Goal: Task Accomplishment & Management: Manage account settings

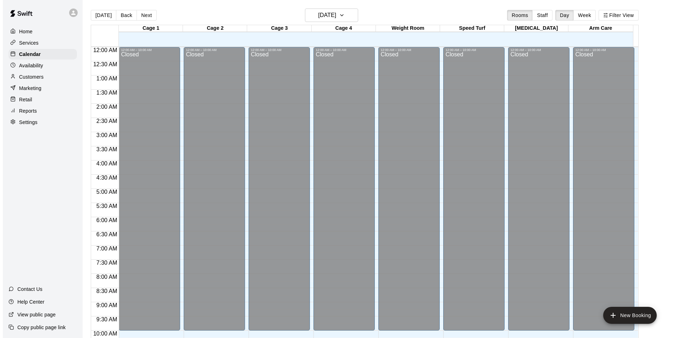
scroll to position [382, 0]
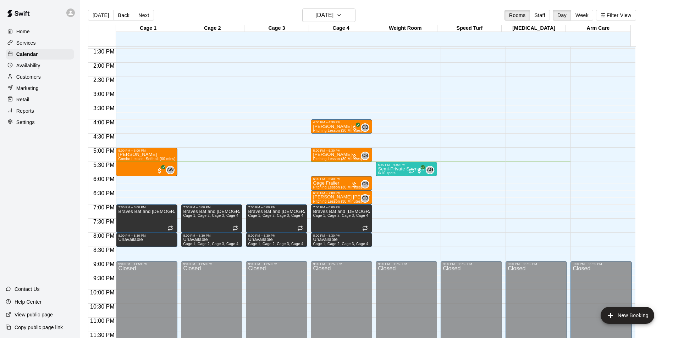
click at [390, 169] on p "Semi-Private Strength & Conditioning" at bounding box center [406, 169] width 57 height 0
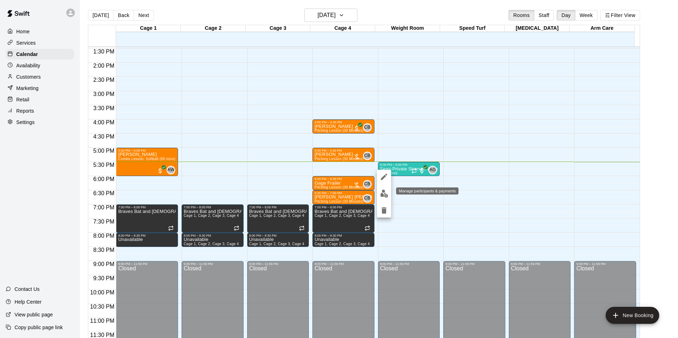
click at [381, 194] on img "edit" at bounding box center [384, 194] width 8 height 8
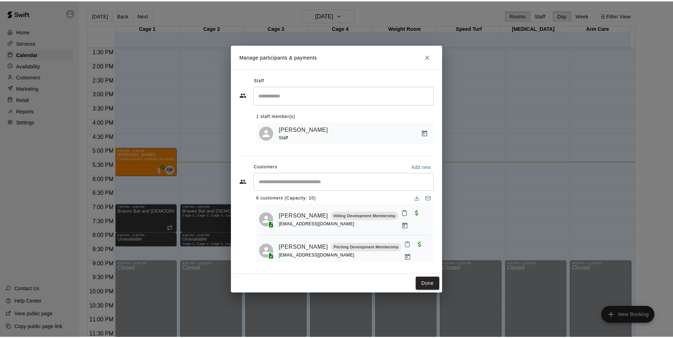
scroll to position [0, 0]
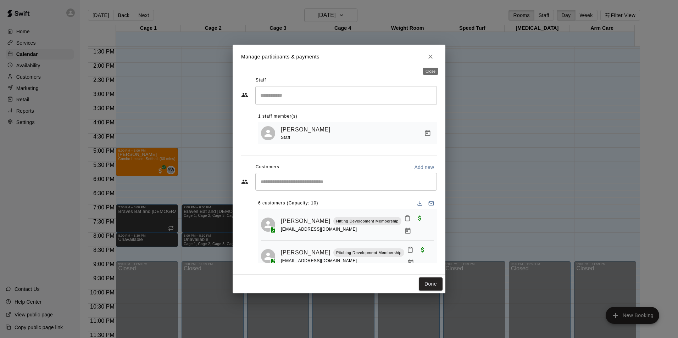
click at [430, 57] on icon "Close" at bounding box center [430, 56] width 7 height 7
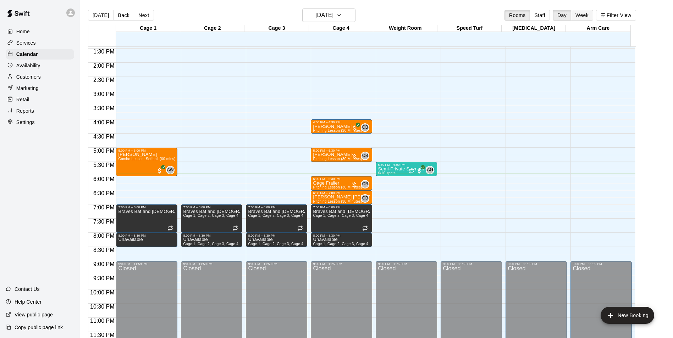
click at [591, 12] on button "Week" at bounding box center [582, 15] width 22 height 11
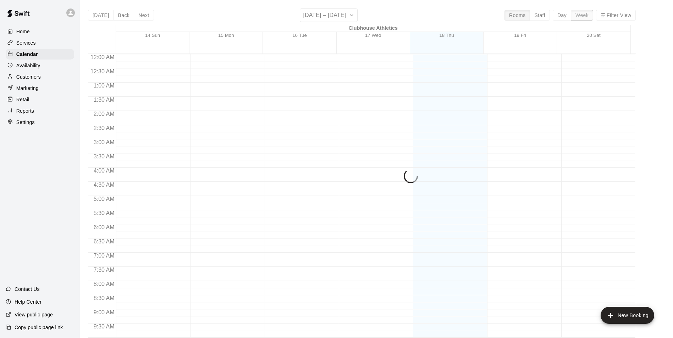
scroll to position [390, 0]
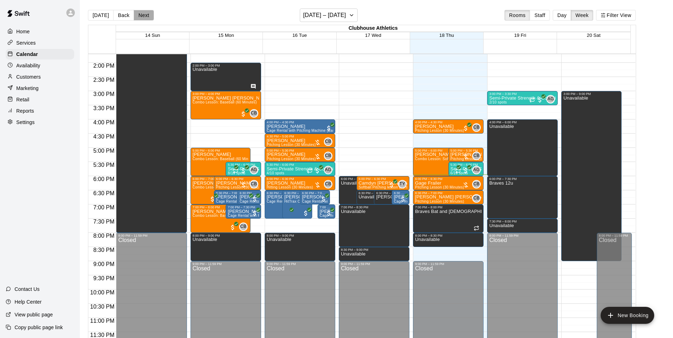
click at [145, 18] on button "Next" at bounding box center [144, 15] width 20 height 11
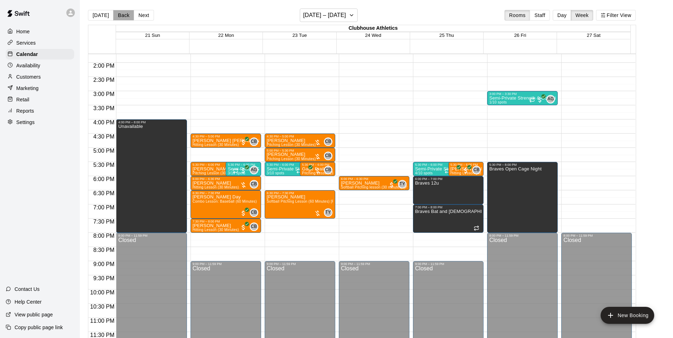
click at [121, 16] on button "Back" at bounding box center [123, 15] width 21 height 11
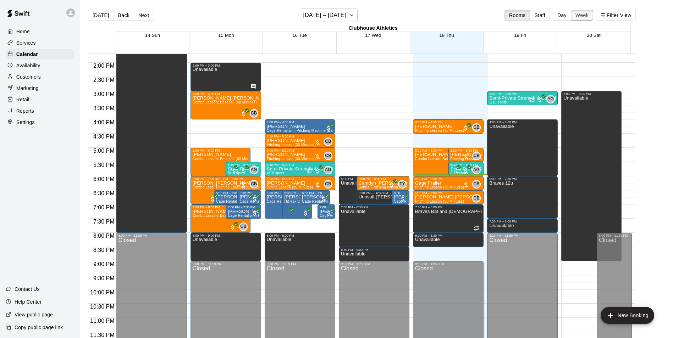
click at [585, 14] on button "Week" at bounding box center [582, 15] width 22 height 11
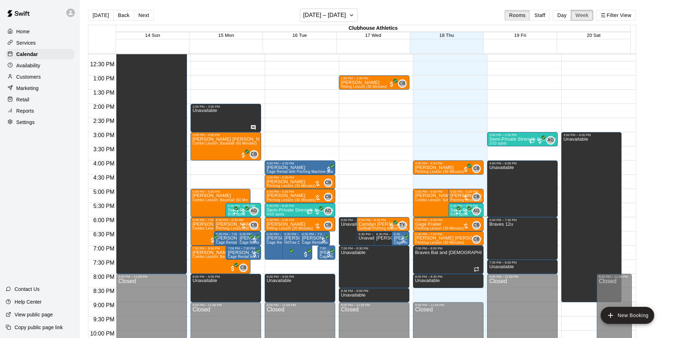
scroll to position [346, 0]
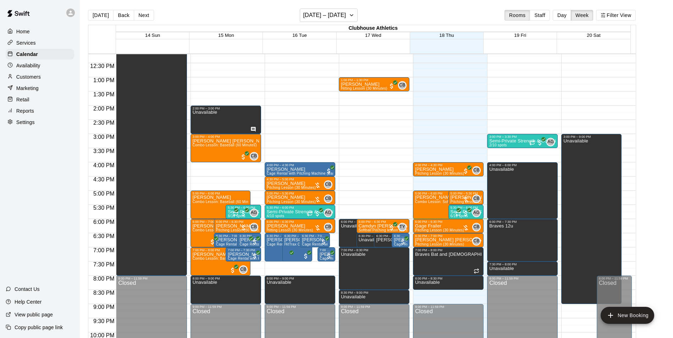
click at [45, 220] on div "Home Services Calendar Availability Customers Marketing Retail Reports Settings…" at bounding box center [40, 169] width 80 height 338
click at [397, 11] on div "[DATE] Back Next [DATE] – [DATE] Rooms Staff Day Week Filter View" at bounding box center [362, 17] width 548 height 16
click at [148, 15] on button "Next" at bounding box center [144, 15] width 20 height 11
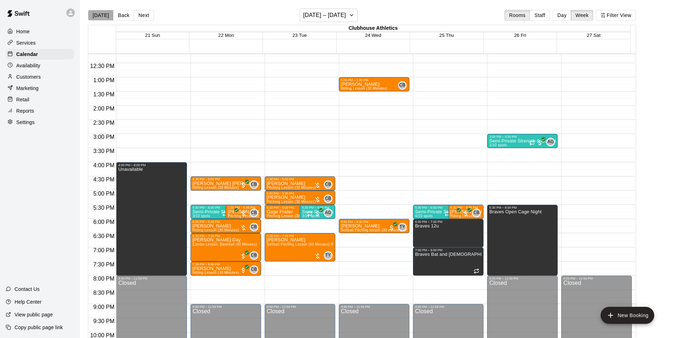
click at [102, 15] on button "[DATE]" at bounding box center [101, 15] width 26 height 11
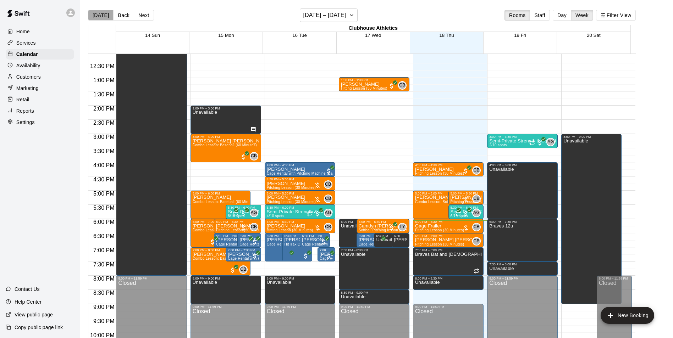
click at [104, 14] on button "[DATE]" at bounding box center [101, 15] width 26 height 11
click at [563, 16] on button "Day" at bounding box center [562, 15] width 18 height 11
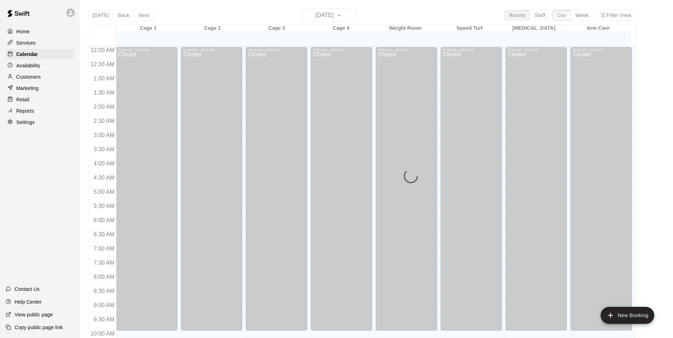
scroll to position [382, 0]
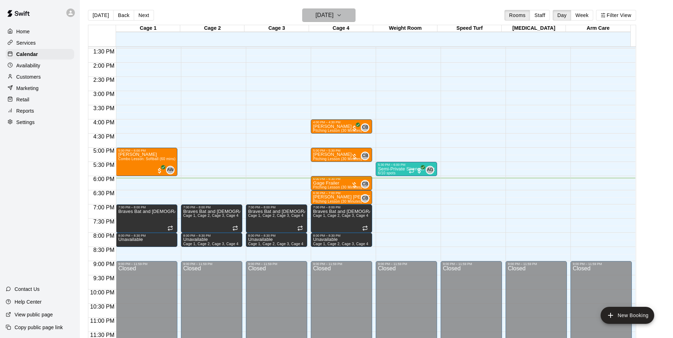
click at [342, 14] on icon "button" at bounding box center [339, 15] width 6 height 9
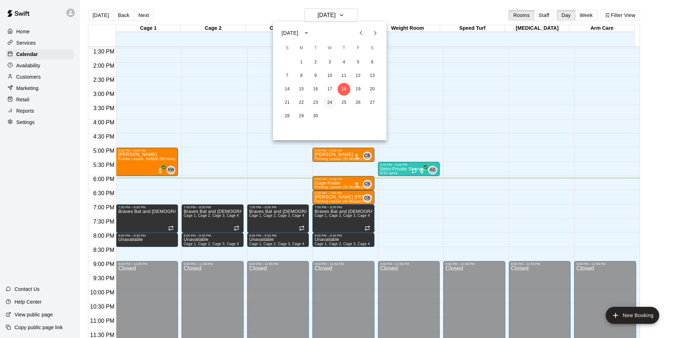
click at [329, 102] on button "24" at bounding box center [330, 102] width 13 height 13
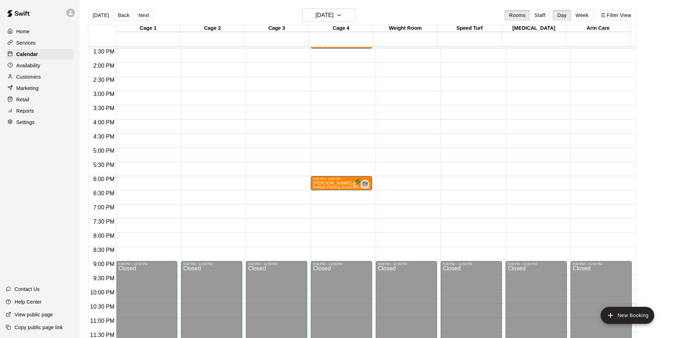
click at [153, 209] on div "12:00 AM – 10:00 AM Closed 9:00 PM – 11:59 PM Closed" at bounding box center [146, 5] width 61 height 681
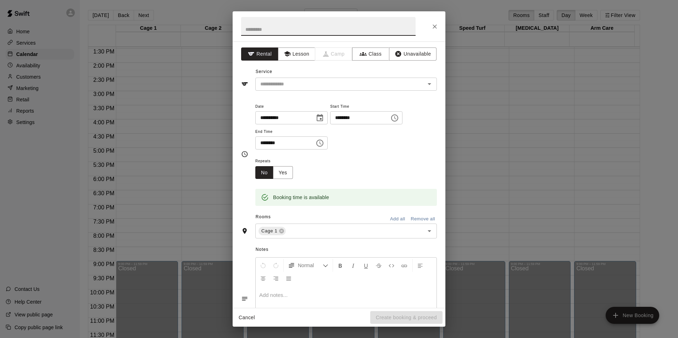
click at [311, 31] on input "text" at bounding box center [328, 26] width 175 height 19
type input "**********"
click at [413, 53] on button "Unavailable" at bounding box center [413, 54] width 48 height 13
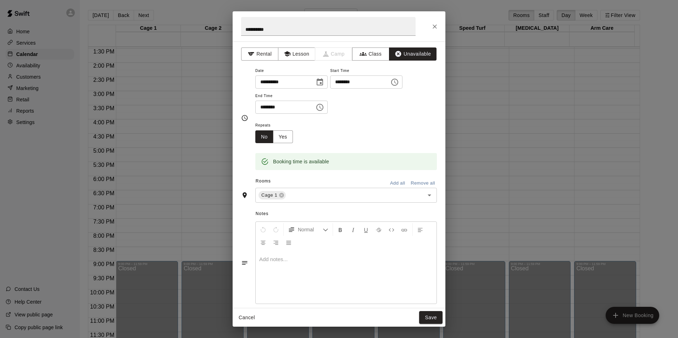
click at [264, 106] on input "********" at bounding box center [282, 107] width 55 height 13
type input "********"
click at [315, 194] on input "text" at bounding box center [350, 195] width 127 height 9
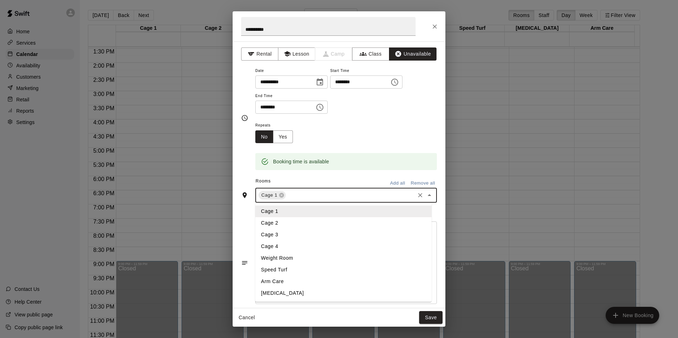
click at [292, 220] on li "Cage 2" at bounding box center [343, 223] width 176 height 12
click at [335, 196] on input "text" at bounding box center [365, 195] width 97 height 9
click at [294, 236] on li "Cage 3" at bounding box center [343, 235] width 176 height 12
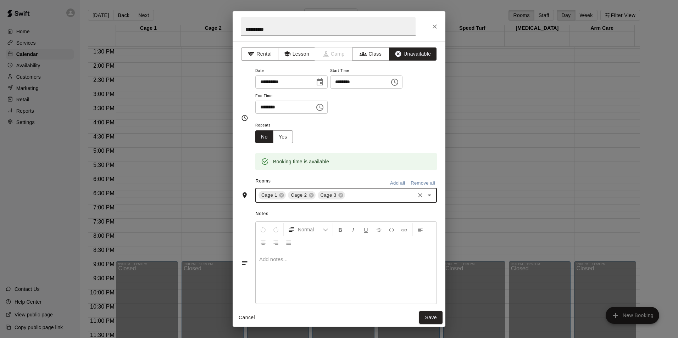
click at [355, 197] on input "text" at bounding box center [380, 195] width 68 height 9
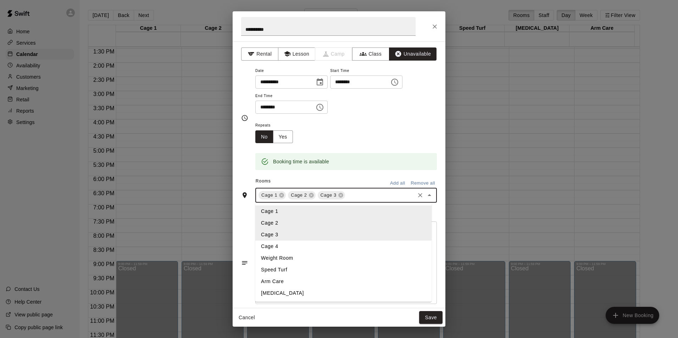
click at [294, 248] on li "Cage 4" at bounding box center [343, 247] width 176 height 12
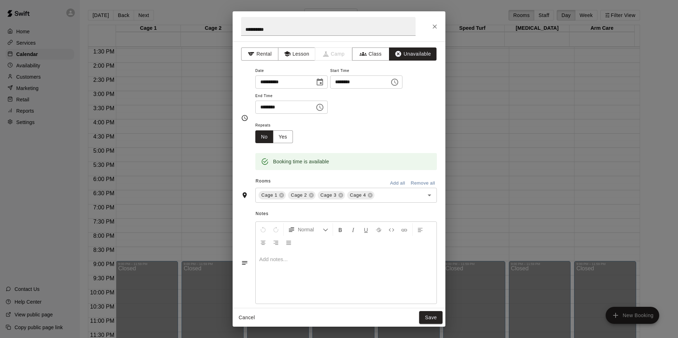
click at [363, 139] on div "Repeats No Yes" at bounding box center [346, 132] width 182 height 22
click at [431, 319] on button "Save" at bounding box center [430, 317] width 23 height 13
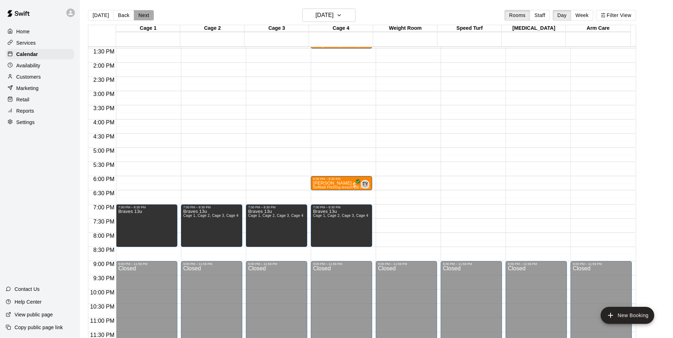
click at [139, 13] on button "Next" at bounding box center [144, 15] width 20 height 11
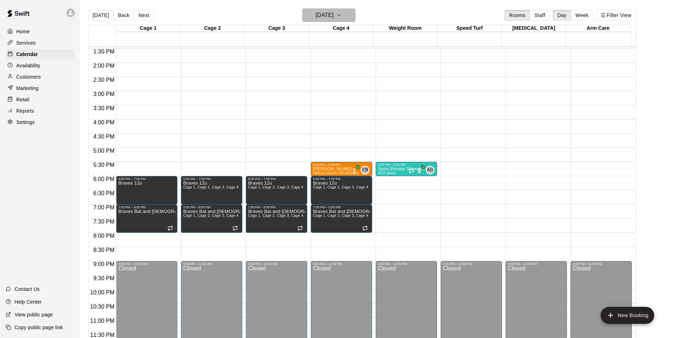
click at [342, 17] on icon "button" at bounding box center [339, 15] width 6 height 9
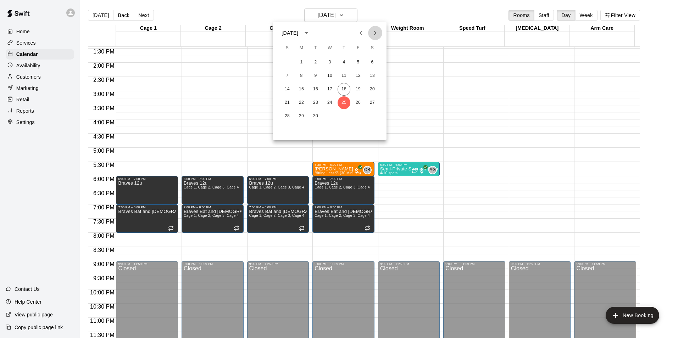
click at [376, 33] on icon "Next month" at bounding box center [375, 33] width 9 height 9
click at [330, 62] on button "1" at bounding box center [330, 62] width 13 height 13
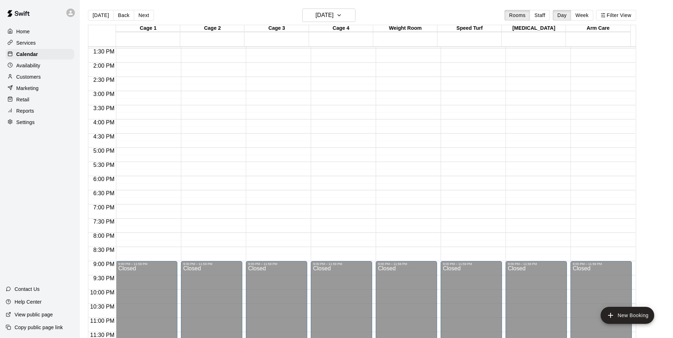
click at [158, 208] on div "12:00 AM – 10:00 AM Closed 9:00 PM – 11:59 PM Closed" at bounding box center [146, 5] width 61 height 681
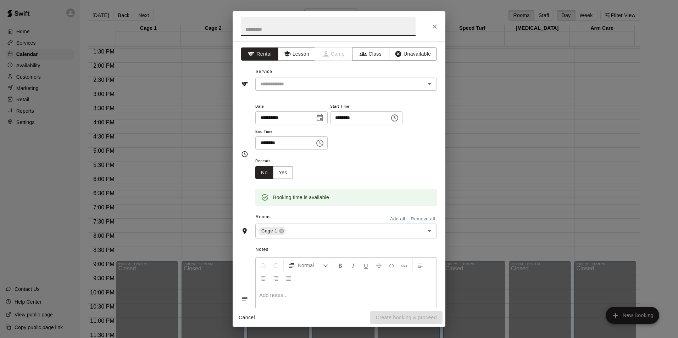
click at [320, 31] on input "text" at bounding box center [328, 26] width 175 height 19
type input "**********"
click at [310, 69] on div "Service ​" at bounding box center [339, 78] width 196 height 24
click at [401, 56] on button "Unavailable" at bounding box center [413, 54] width 48 height 13
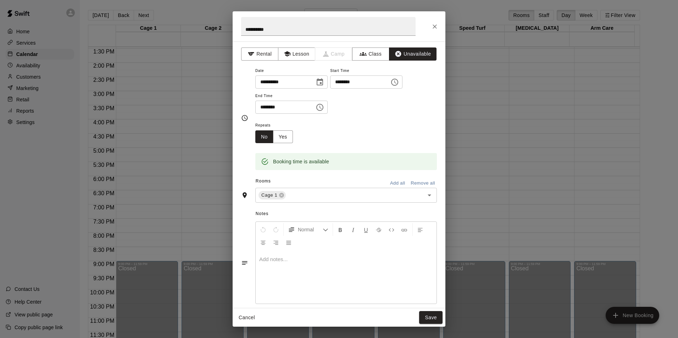
click at [383, 126] on div "Repeats No Yes" at bounding box center [346, 132] width 182 height 22
click at [262, 105] on input "********" at bounding box center [282, 107] width 55 height 13
click at [270, 105] on input "********" at bounding box center [282, 107] width 55 height 13
type input "********"
click at [314, 199] on input "text" at bounding box center [350, 195] width 127 height 9
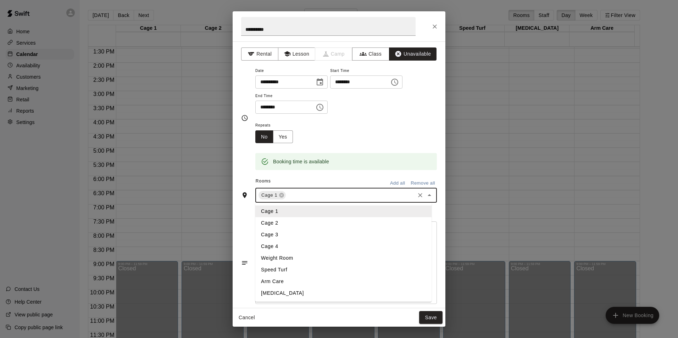
click at [293, 221] on li "Cage 2" at bounding box center [343, 223] width 176 height 12
click at [332, 196] on input "text" at bounding box center [365, 195] width 97 height 9
click at [303, 235] on li "Cage 3" at bounding box center [343, 235] width 176 height 12
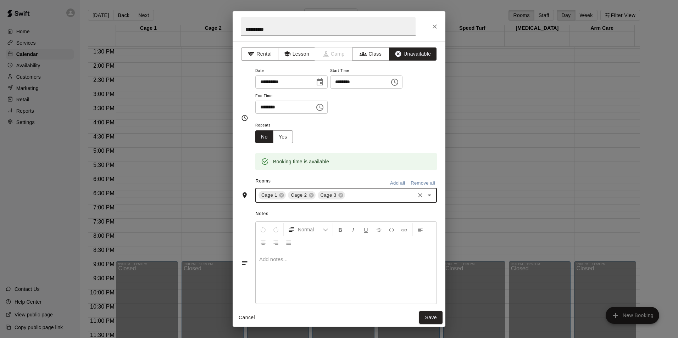
click at [357, 194] on input "text" at bounding box center [380, 195] width 68 height 9
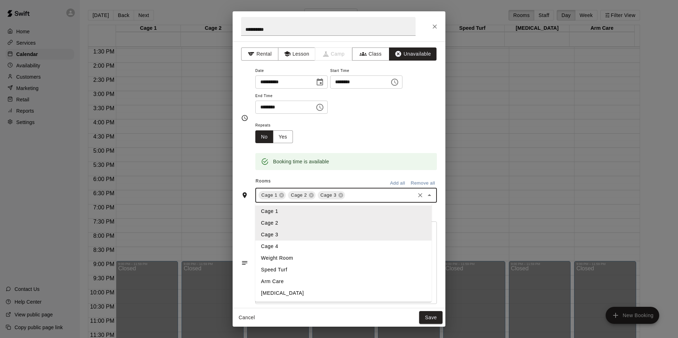
click at [314, 246] on li "Cage 4" at bounding box center [343, 247] width 176 height 12
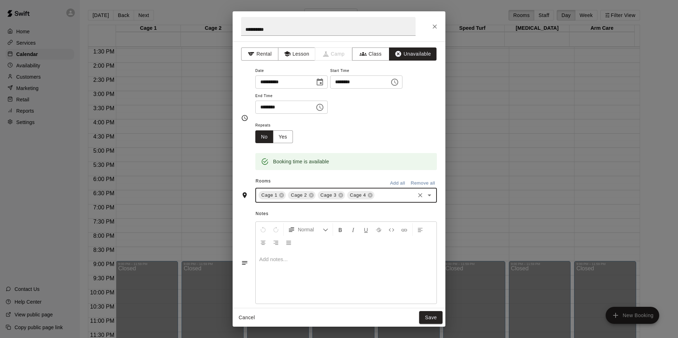
click at [366, 143] on div "Repeats No Yes" at bounding box center [346, 132] width 182 height 22
click at [434, 319] on button "Save" at bounding box center [430, 317] width 23 height 13
